Goal: Ask a question

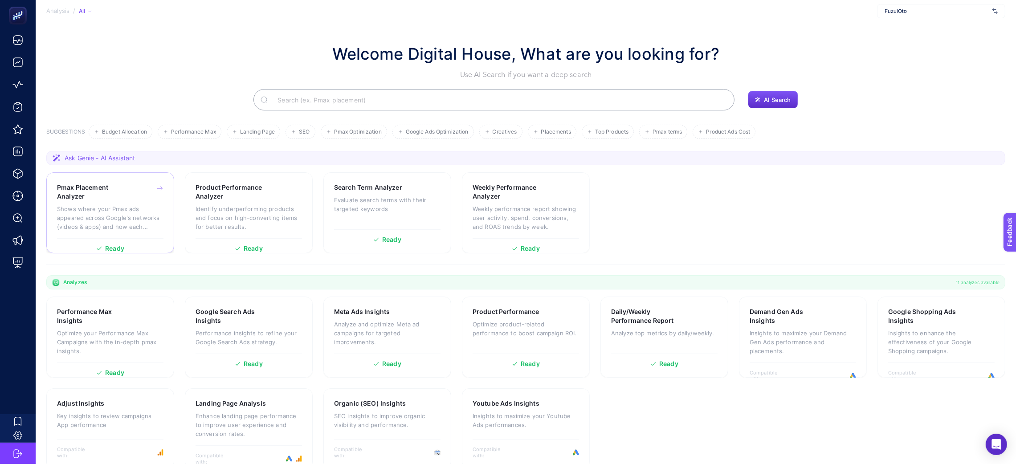
scroll to position [35, 0]
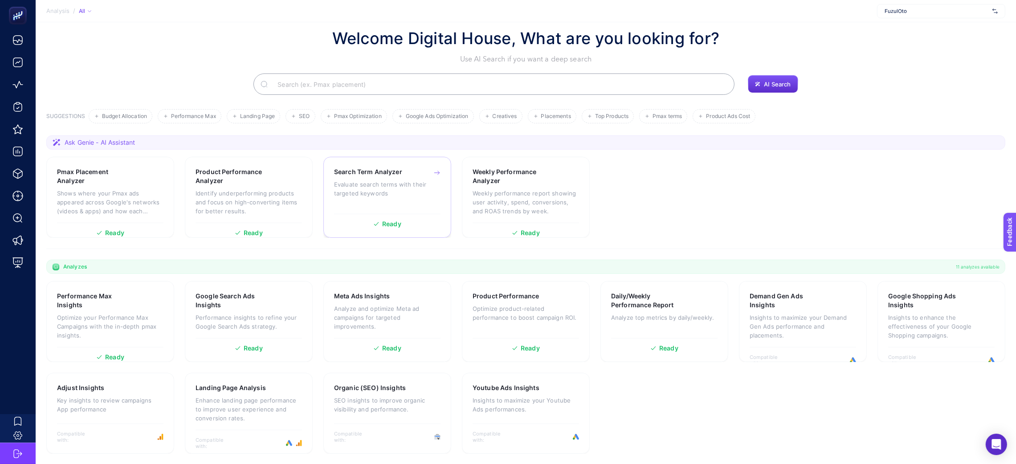
click at [351, 176] on h3 "Search Term Analyzer" at bounding box center [368, 171] width 68 height 9
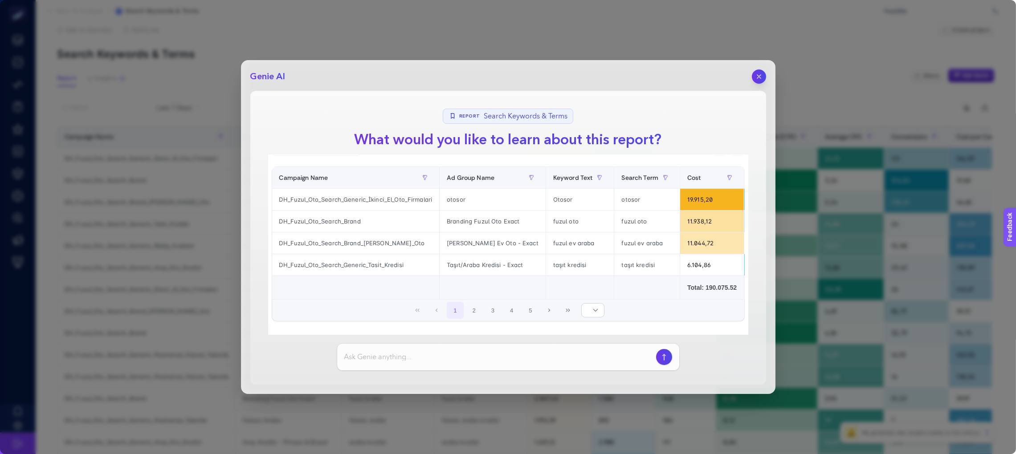
scroll to position [28, 0]
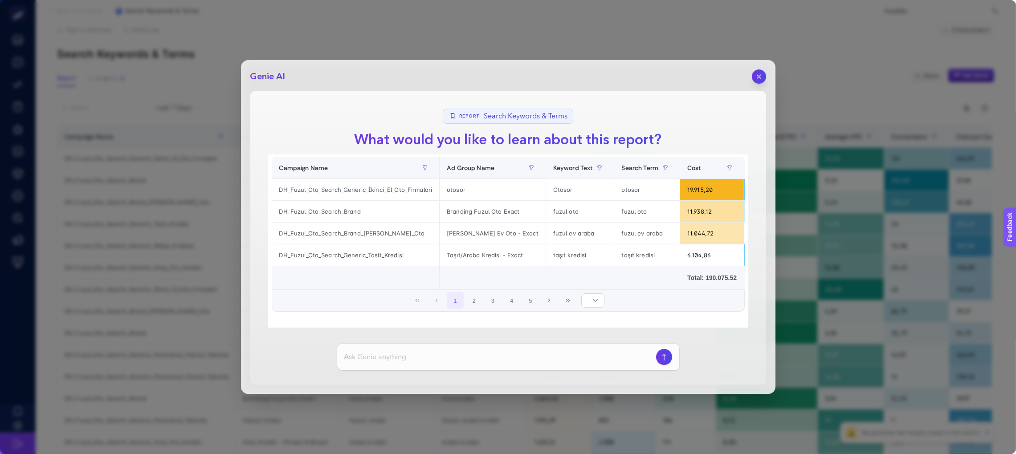
click at [396, 356] on input at bounding box center [498, 357] width 308 height 11
type input "Son [DEMOGRAPHIC_DATA] günde cpc maliyeti en yüksek olan 20 keyword nedir? Conv…"
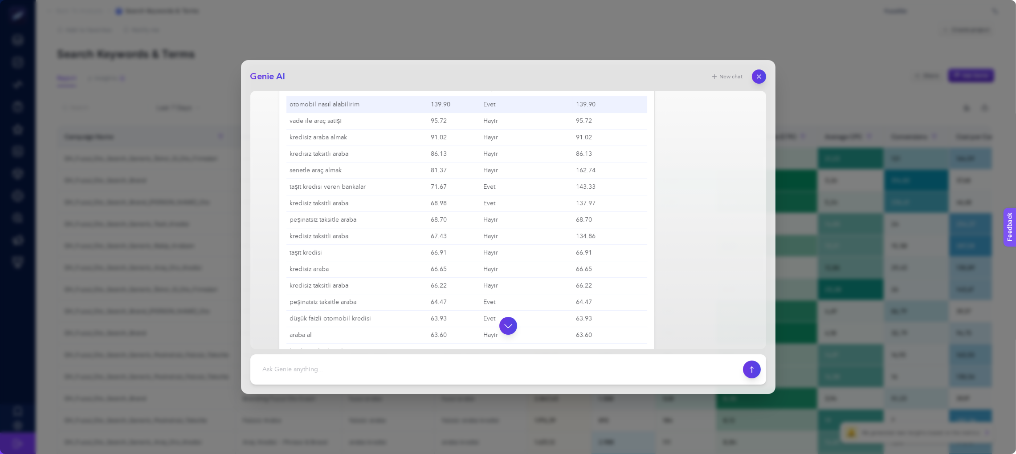
scroll to position [200, 0]
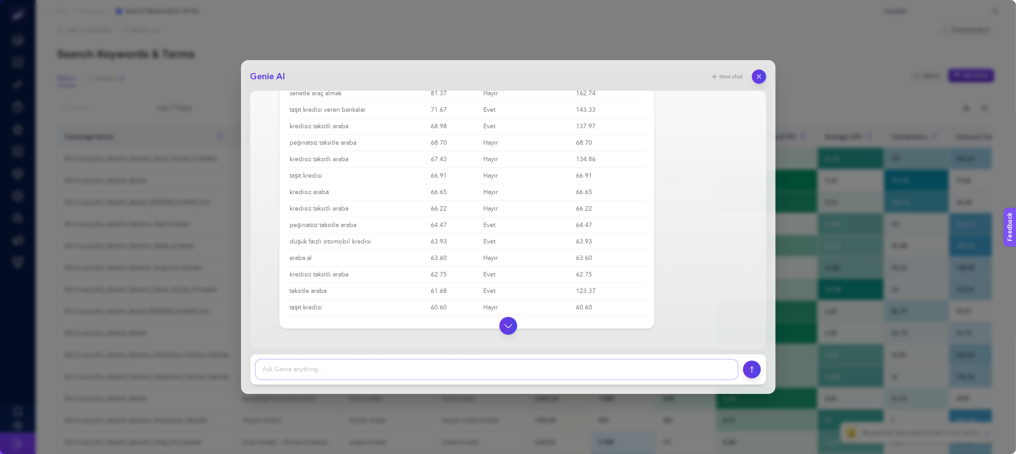
click at [520, 365] on textarea at bounding box center [497, 370] width 482 height 20
type textarea "Sadace brand kampanyalarındaki sonuçları verir misin"
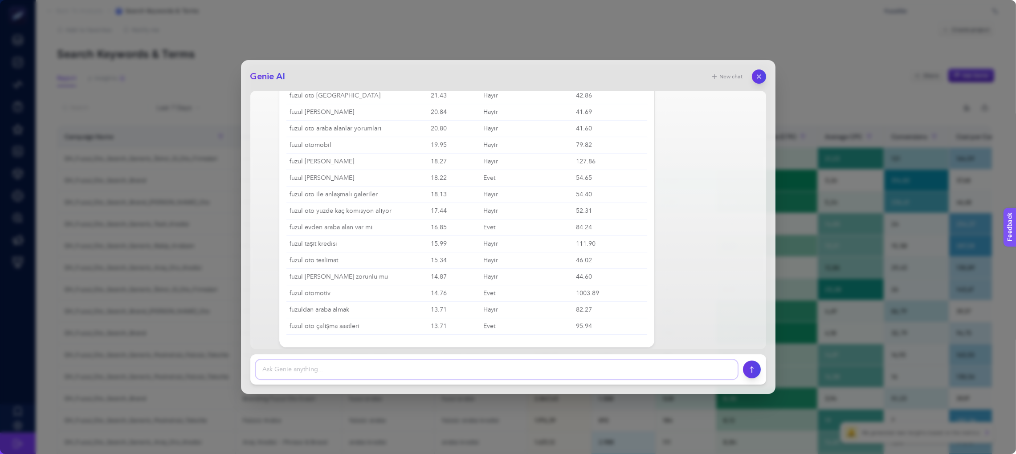
scroll to position [612, 0]
click at [423, 361] on textarea at bounding box center [497, 370] width 482 height 20
type textarea "bir de bunları bir önceki 7 güne göre karşılaştır. % kaç artış yada azalış olmu…"
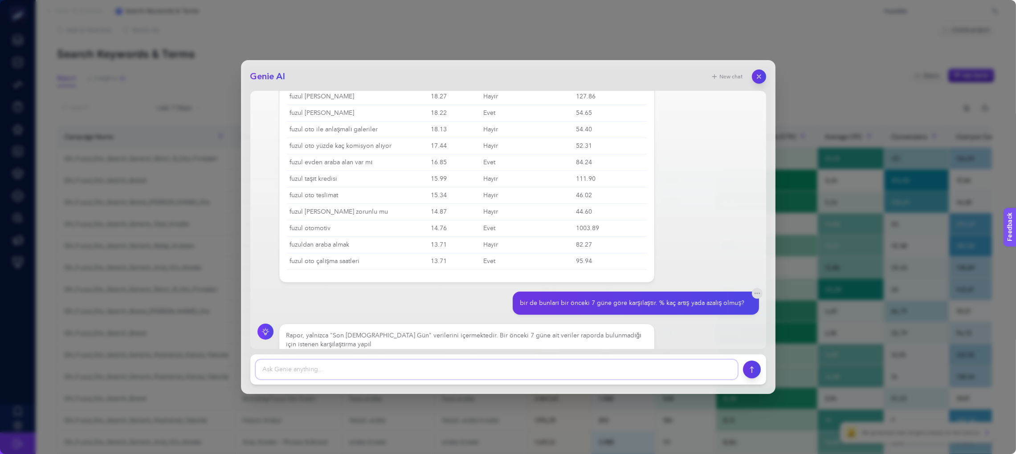
scroll to position [686, 0]
